Goal: Find specific page/section: Find specific page/section

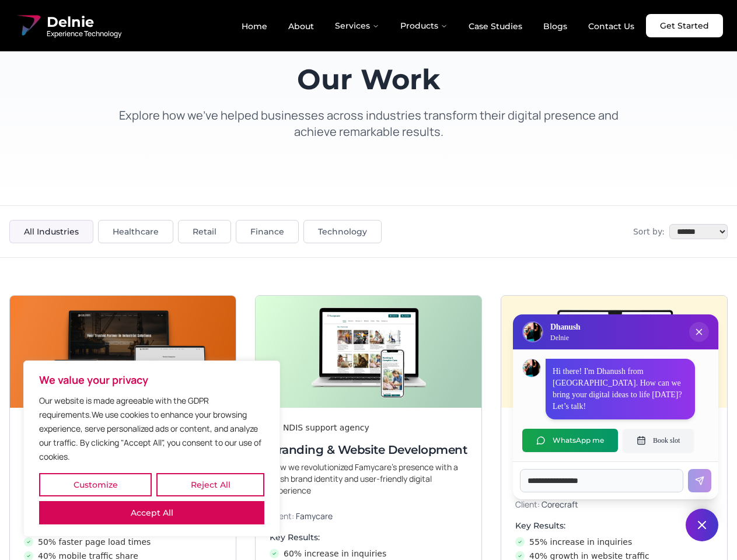
click at [95, 485] on button "Customize" at bounding box center [95, 484] width 113 height 23
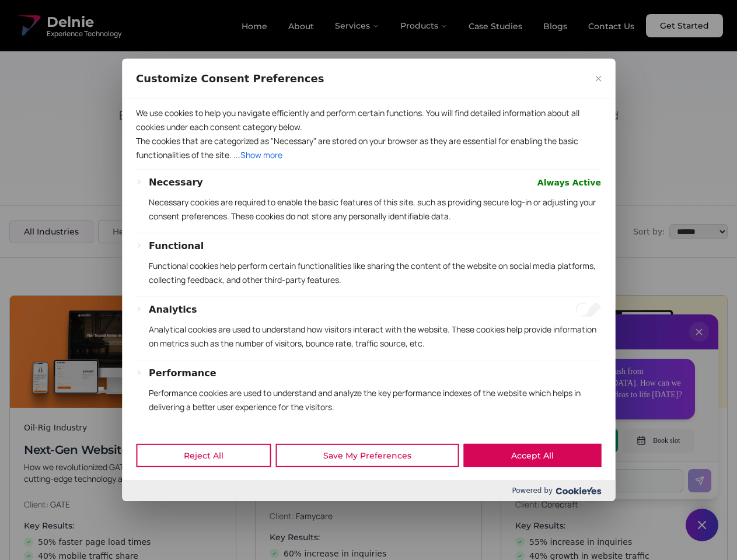
click at [210, 485] on div at bounding box center [368, 280] width 737 height 560
click at [152, 134] on p "We use cookies to help you navigate efficiently and perform certain functions. …" at bounding box center [368, 120] width 465 height 28
click at [368, 162] on p "The cookies that are categorized as "Necessary" are stored on your browser as t…" at bounding box center [368, 148] width 465 height 28
click at [699, 344] on div at bounding box center [368, 280] width 737 height 560
click at [570, 441] on div "Reject All Save My Preferences Accept All" at bounding box center [368, 456] width 493 height 50
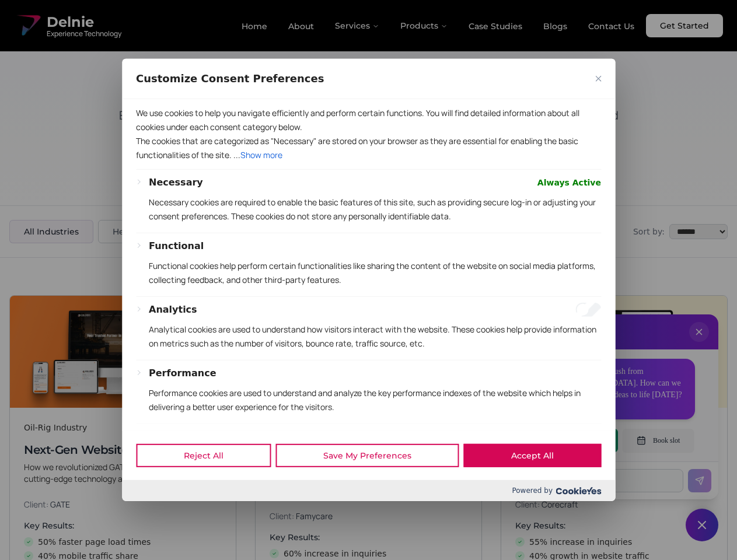
click at [659, 441] on div at bounding box center [368, 280] width 737 height 560
click at [702, 525] on div at bounding box center [368, 280] width 737 height 560
click at [358, 26] on div at bounding box center [368, 280] width 737 height 560
click at [424, 26] on div at bounding box center [368, 280] width 737 height 560
